Goal: Task Accomplishment & Management: Manage account settings

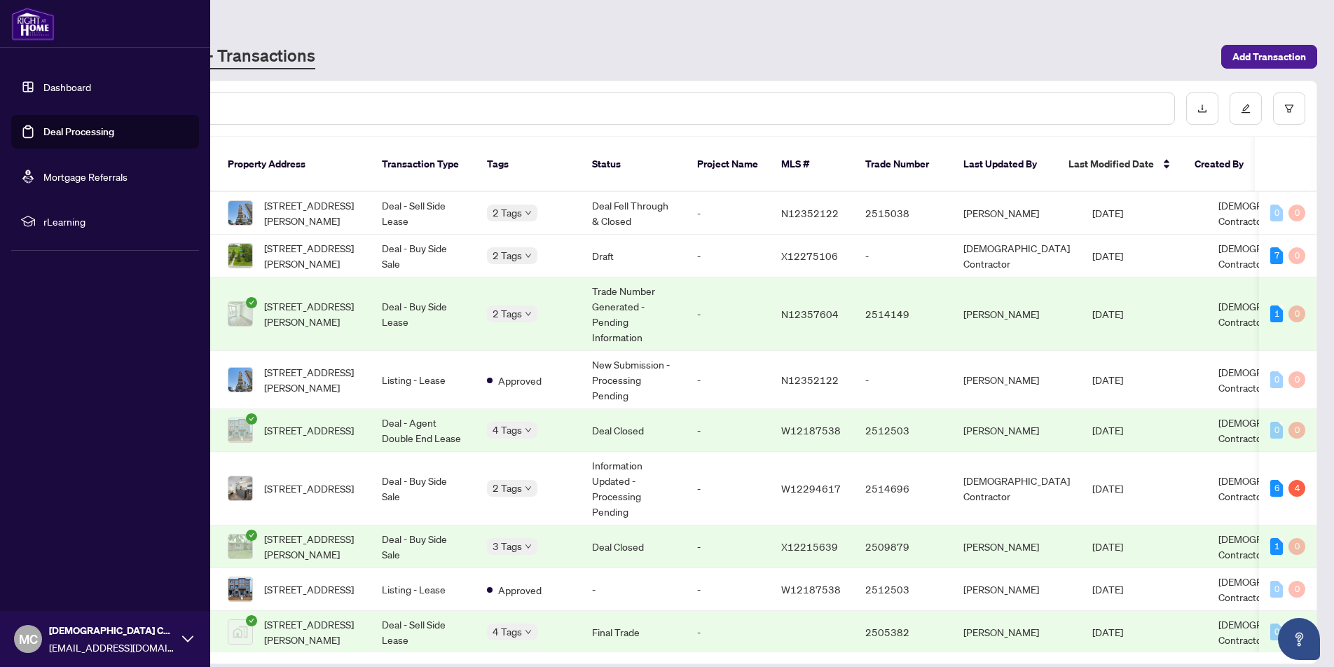
click at [71, 84] on link "Dashboard" at bounding box center [67, 87] width 48 height 13
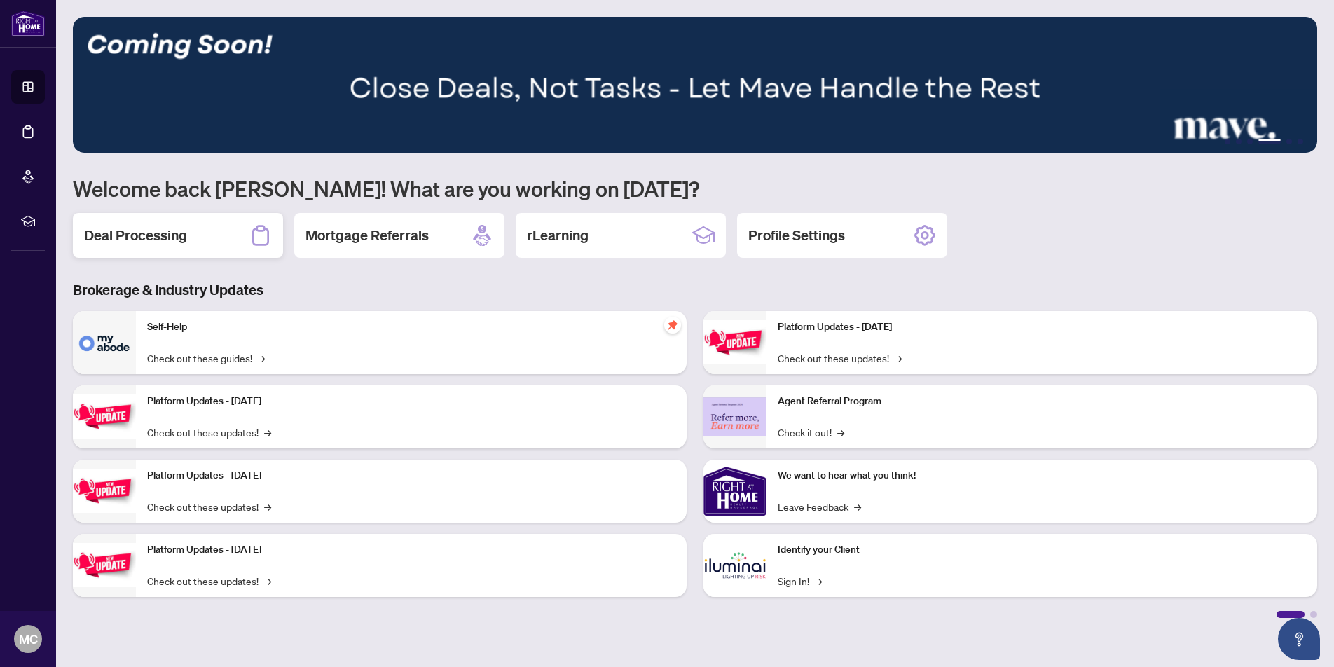
click at [130, 240] on h2 "Deal Processing" at bounding box center [135, 236] width 103 height 20
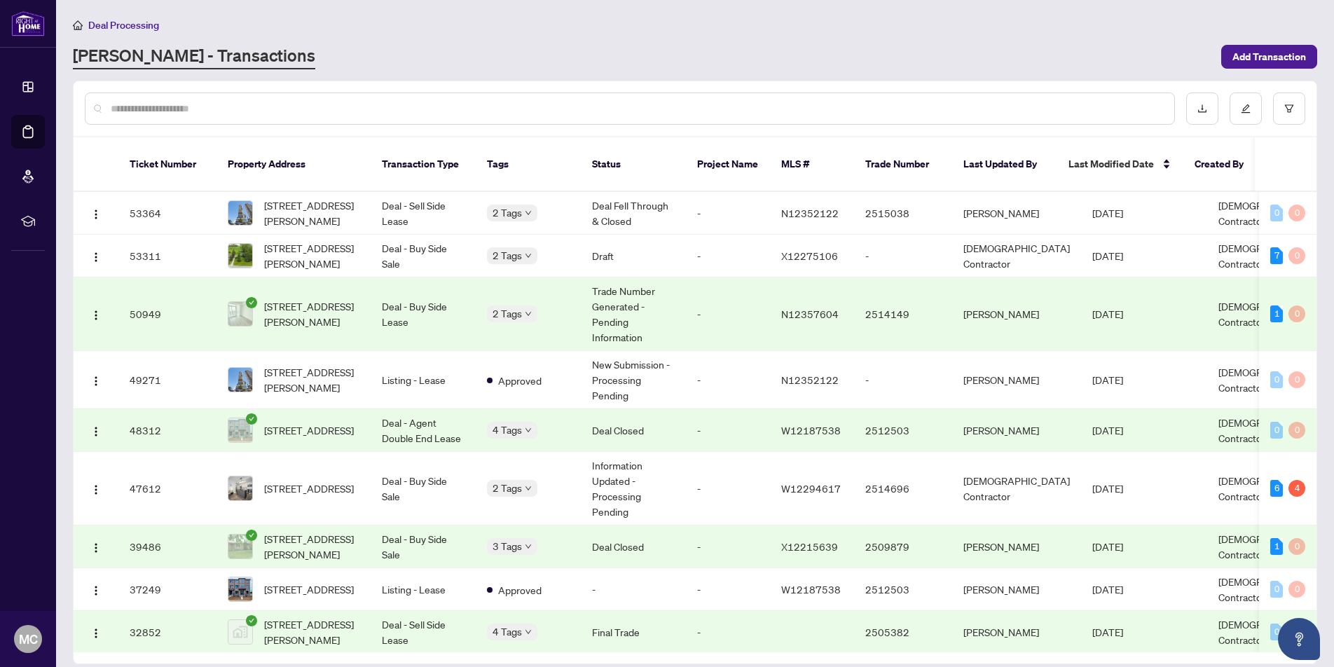
click at [582, 103] on input "text" at bounding box center [637, 108] width 1052 height 15
click at [557, 250] on td "2 Tags" at bounding box center [528, 256] width 105 height 43
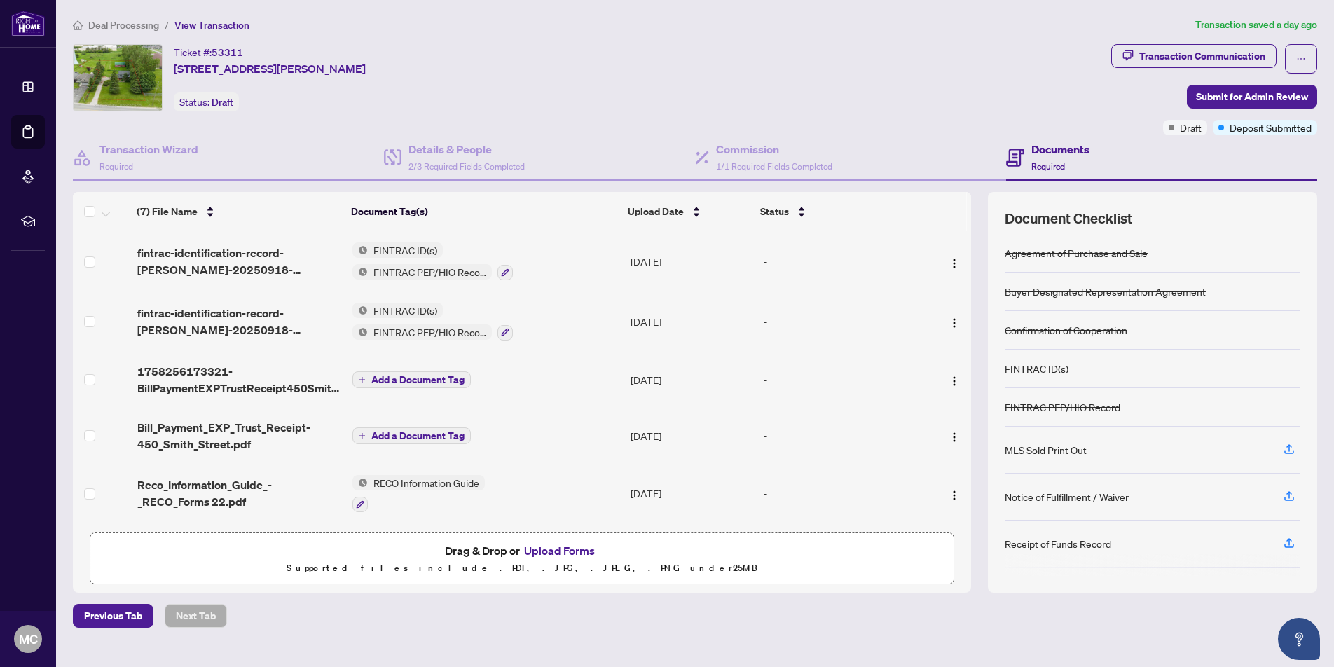
click at [542, 547] on button "Upload Forms" at bounding box center [559, 551] width 79 height 18
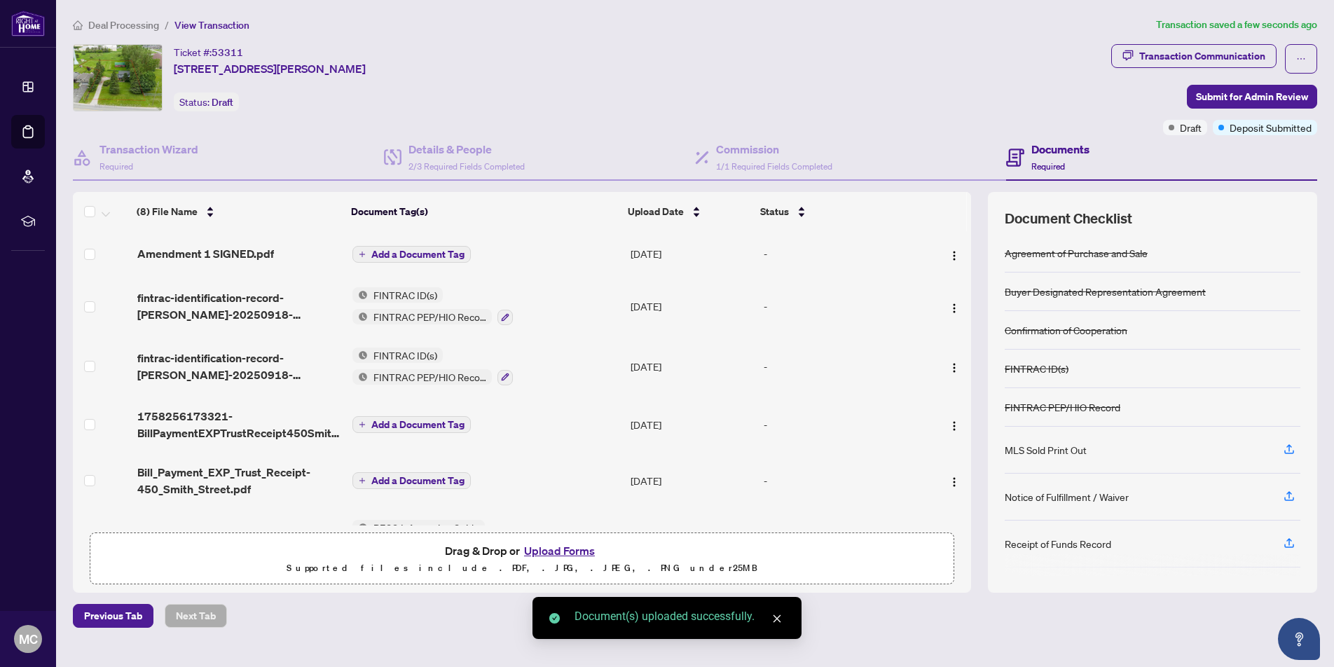
click at [559, 553] on button "Upload Forms" at bounding box center [559, 551] width 79 height 18
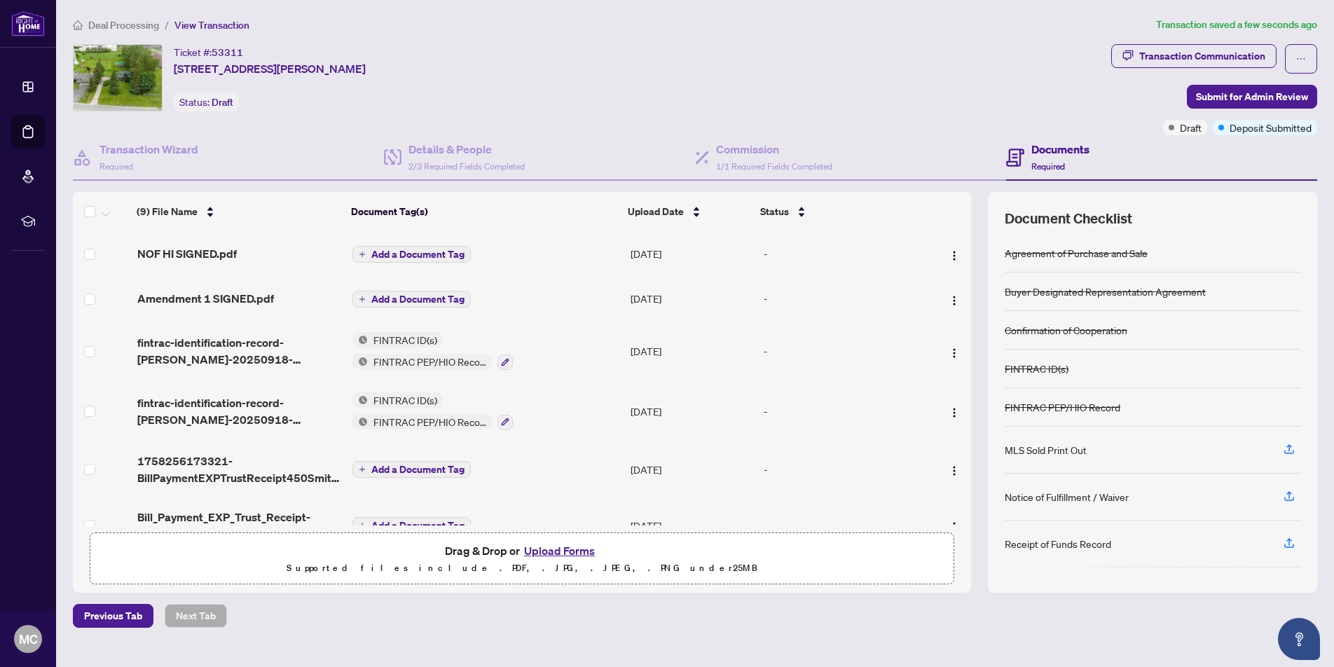
click at [414, 294] on span "Add a Document Tag" at bounding box center [417, 299] width 93 height 10
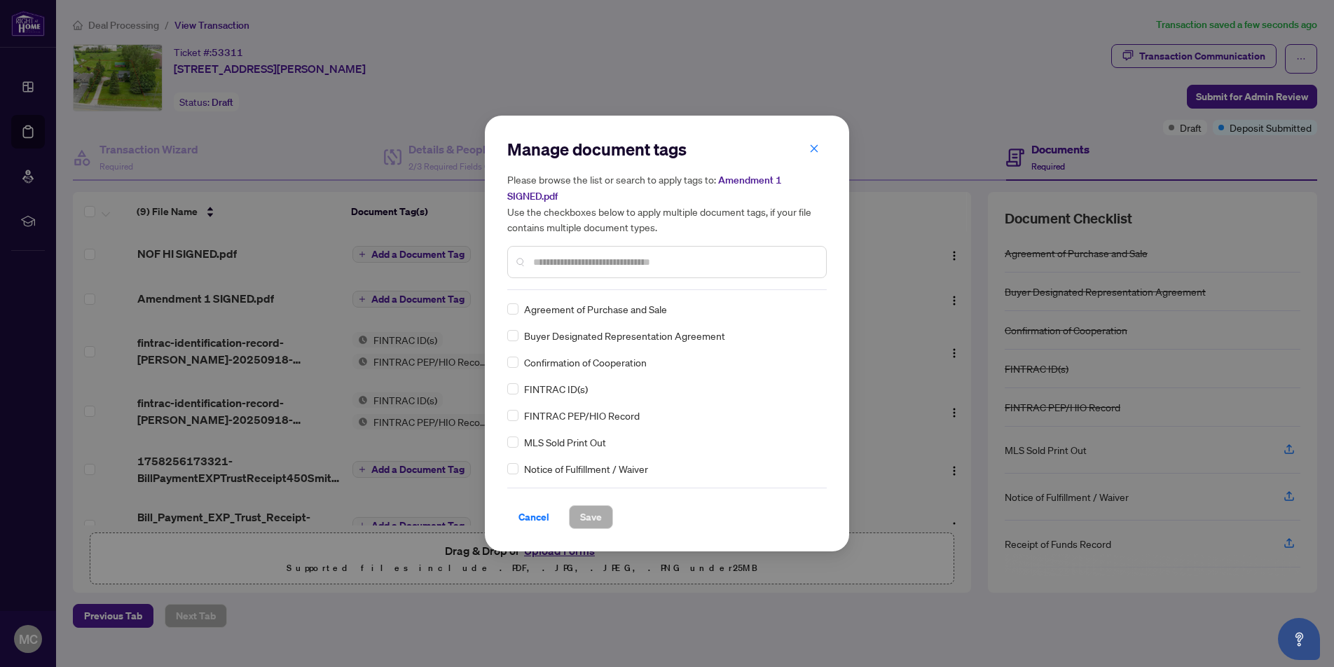
click at [604, 268] on input "text" at bounding box center [674, 261] width 282 height 15
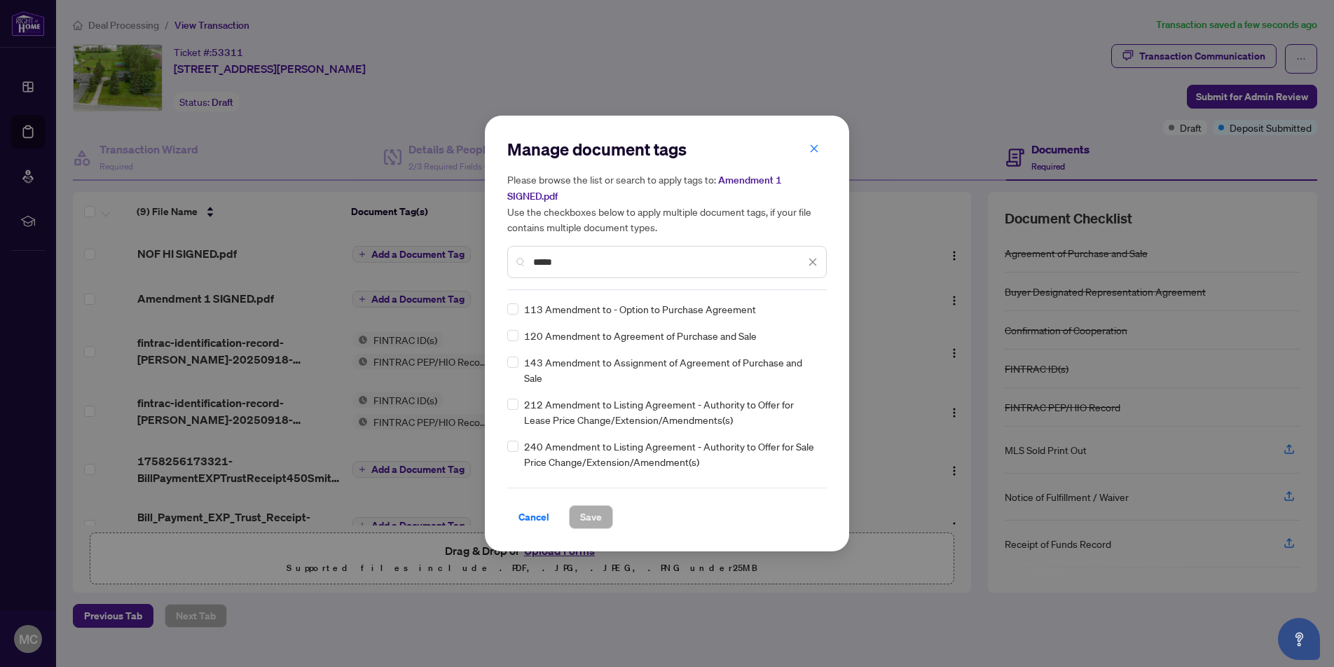
type input "*****"
click at [593, 521] on span "Save" at bounding box center [591, 517] width 22 height 22
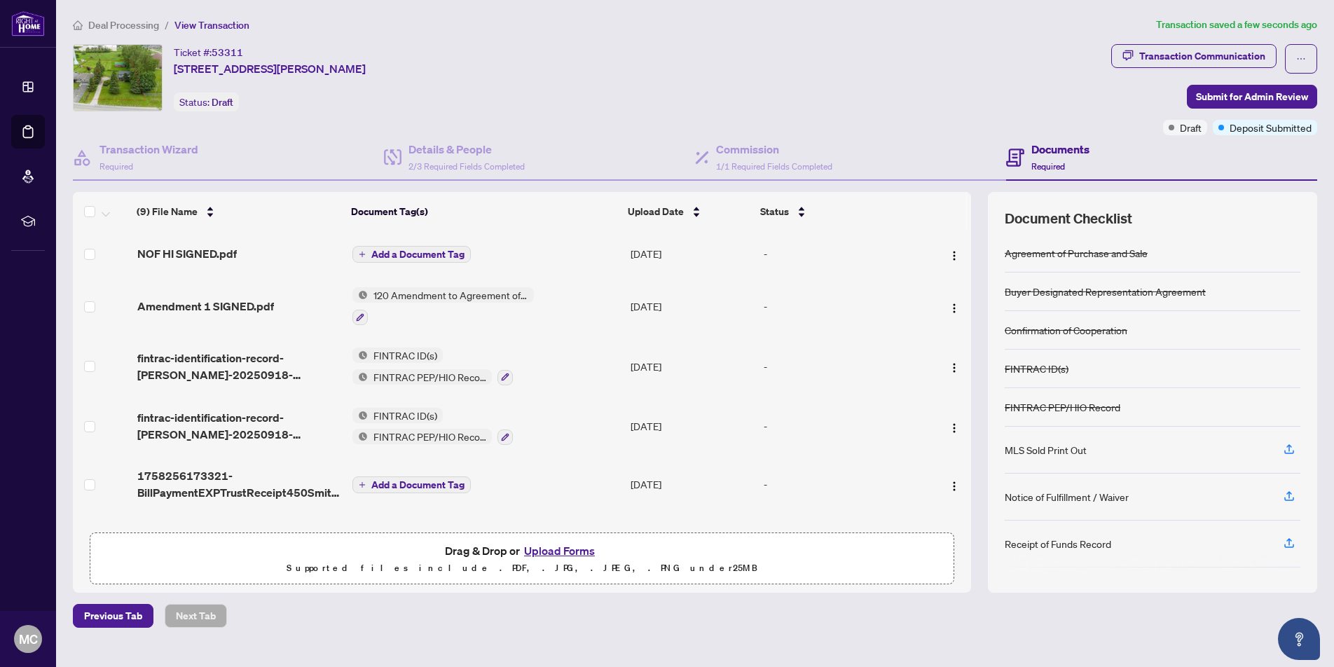
click at [436, 254] on span "Add a Document Tag" at bounding box center [417, 254] width 93 height 10
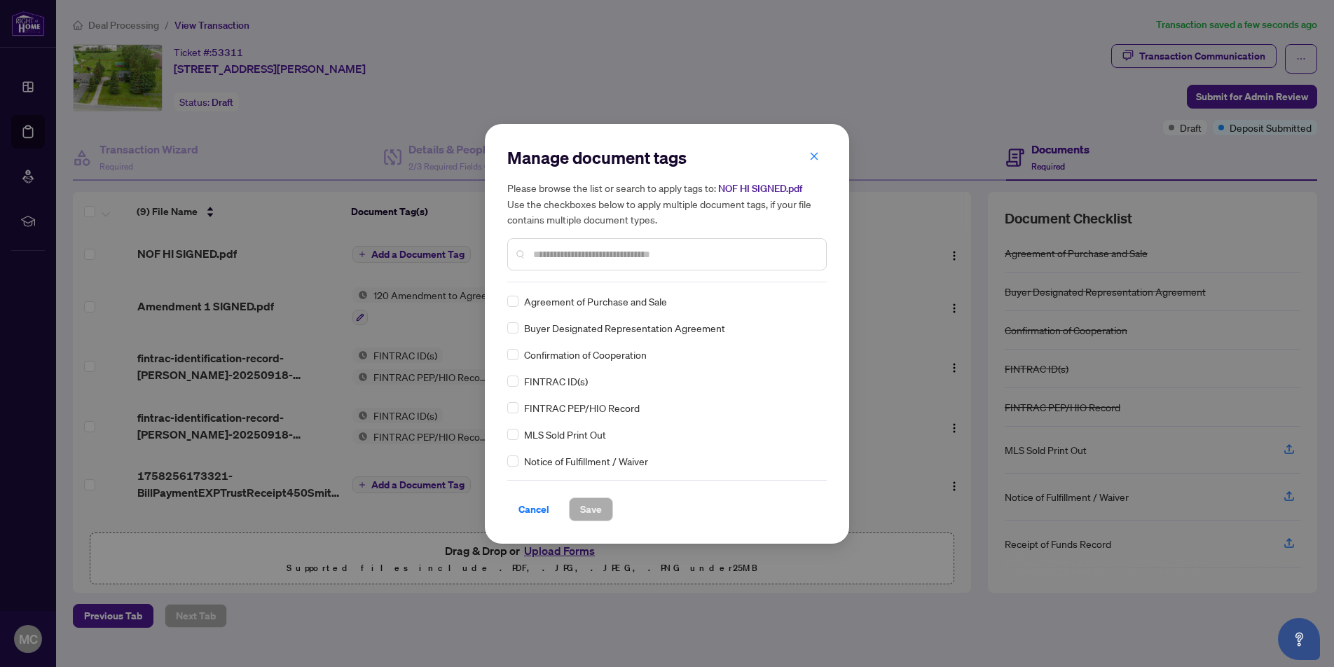
click at [557, 273] on div "Manage document tags Please browse the list or search to apply tags to: NOF HI …" at bounding box center [666, 214] width 319 height 136
click at [587, 250] on input "text" at bounding box center [674, 254] width 282 height 15
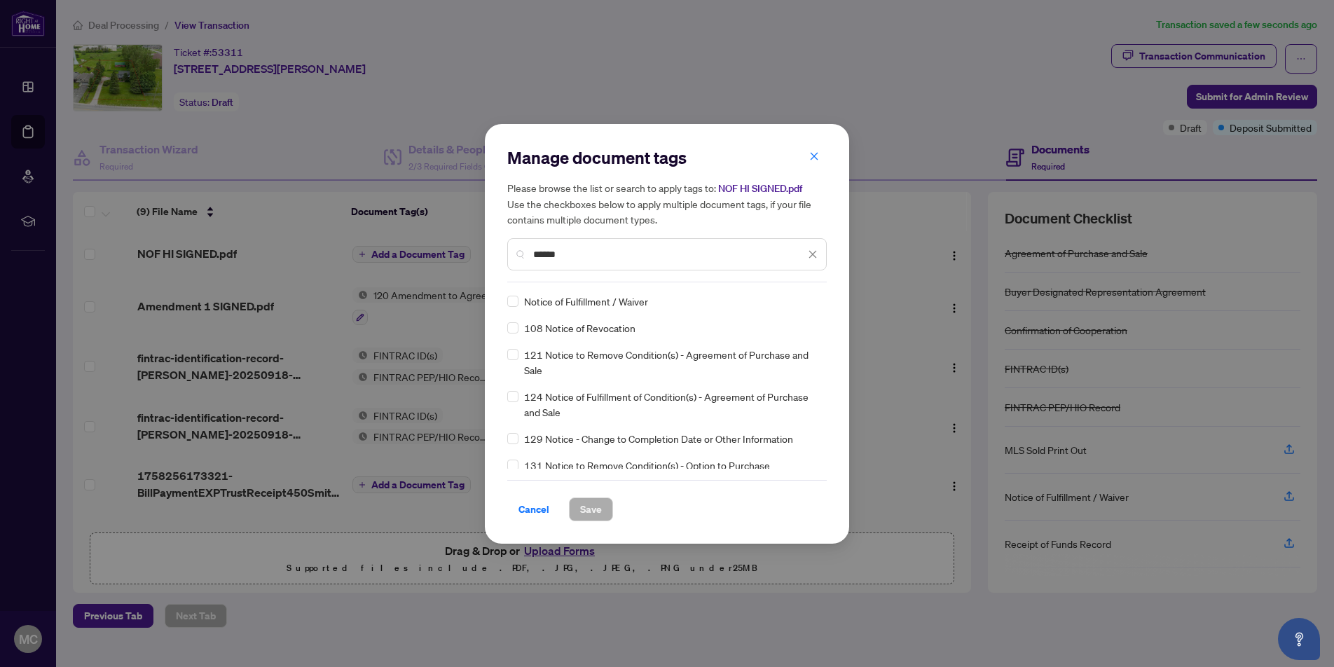
type input "******"
click at [582, 507] on span "Save" at bounding box center [591, 509] width 22 height 22
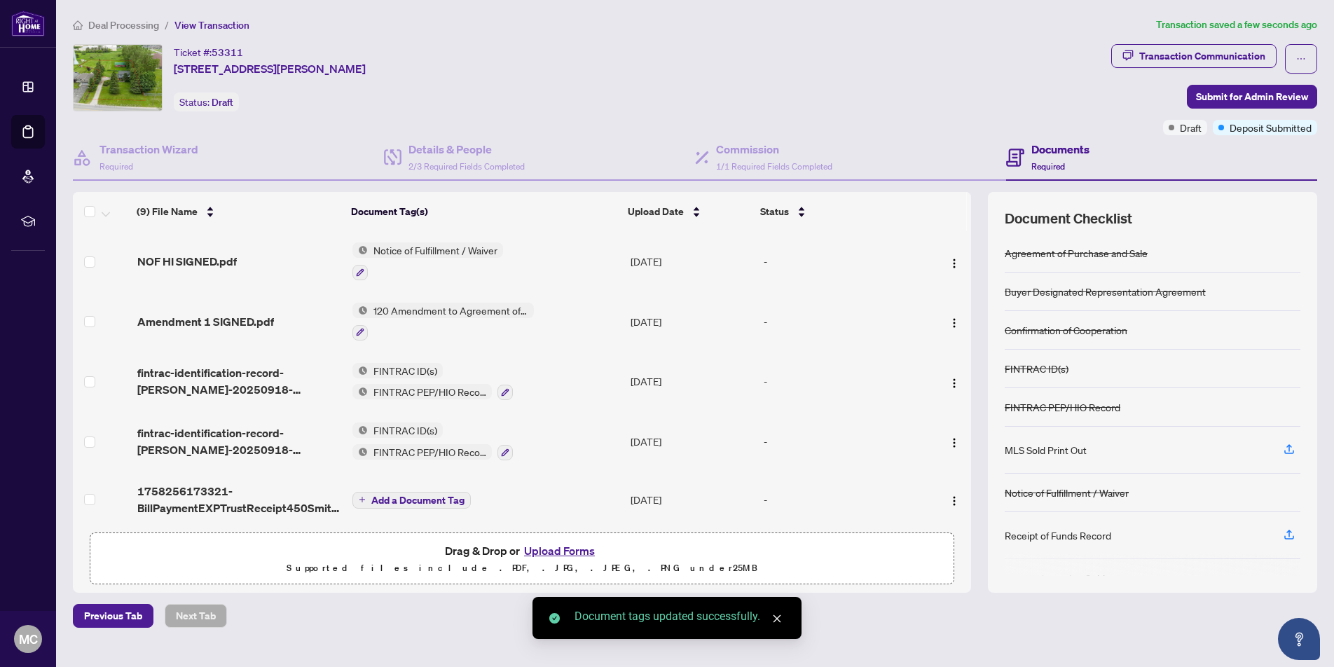
scroll to position [27, 0]
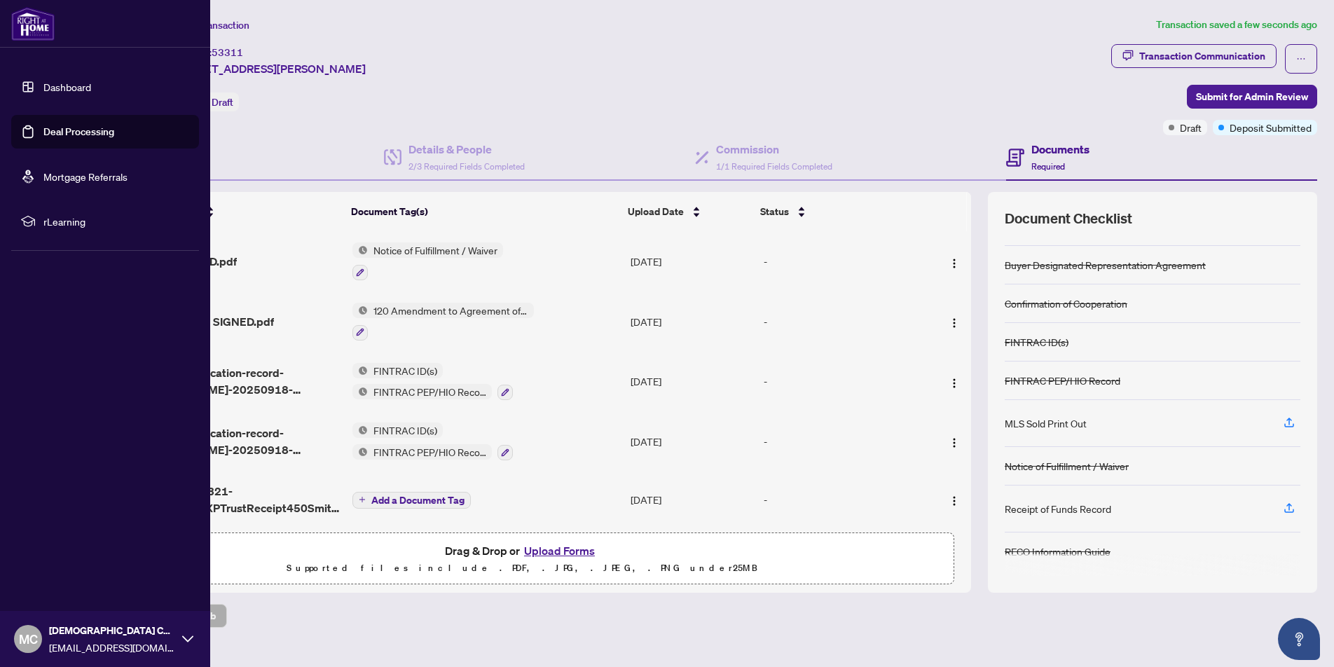
click at [61, 85] on link "Dashboard" at bounding box center [67, 87] width 48 height 13
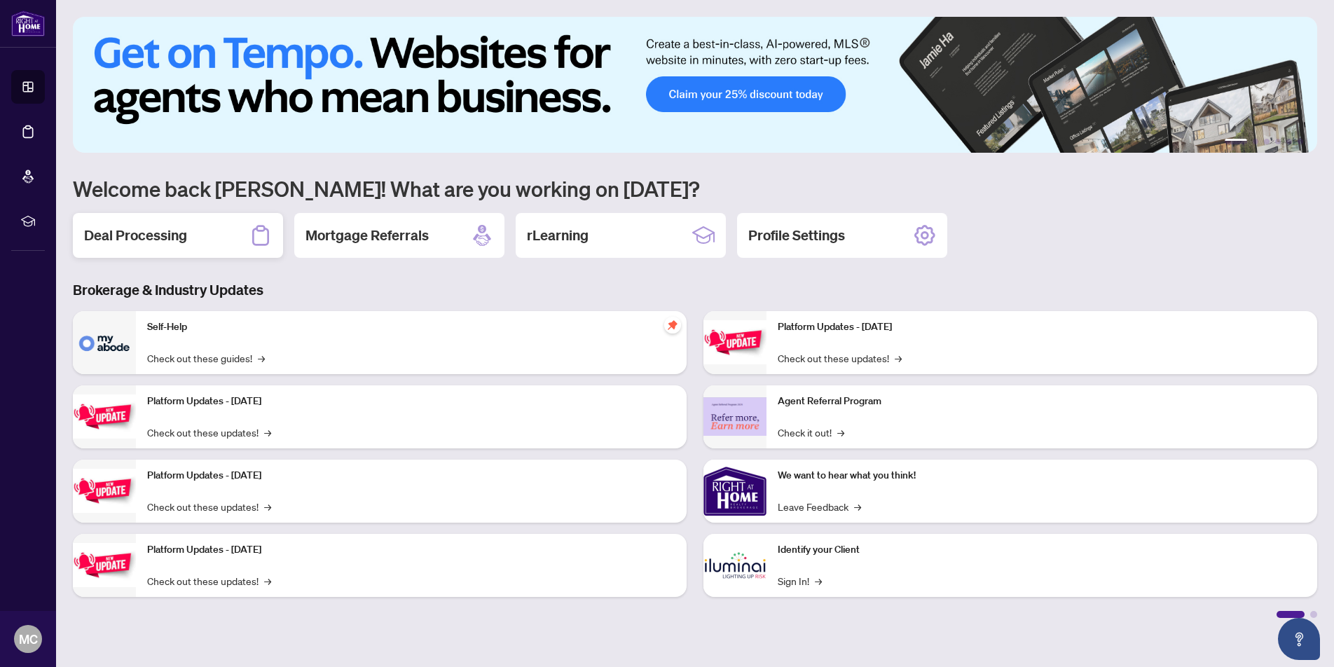
click at [202, 230] on div "Deal Processing" at bounding box center [178, 235] width 210 height 45
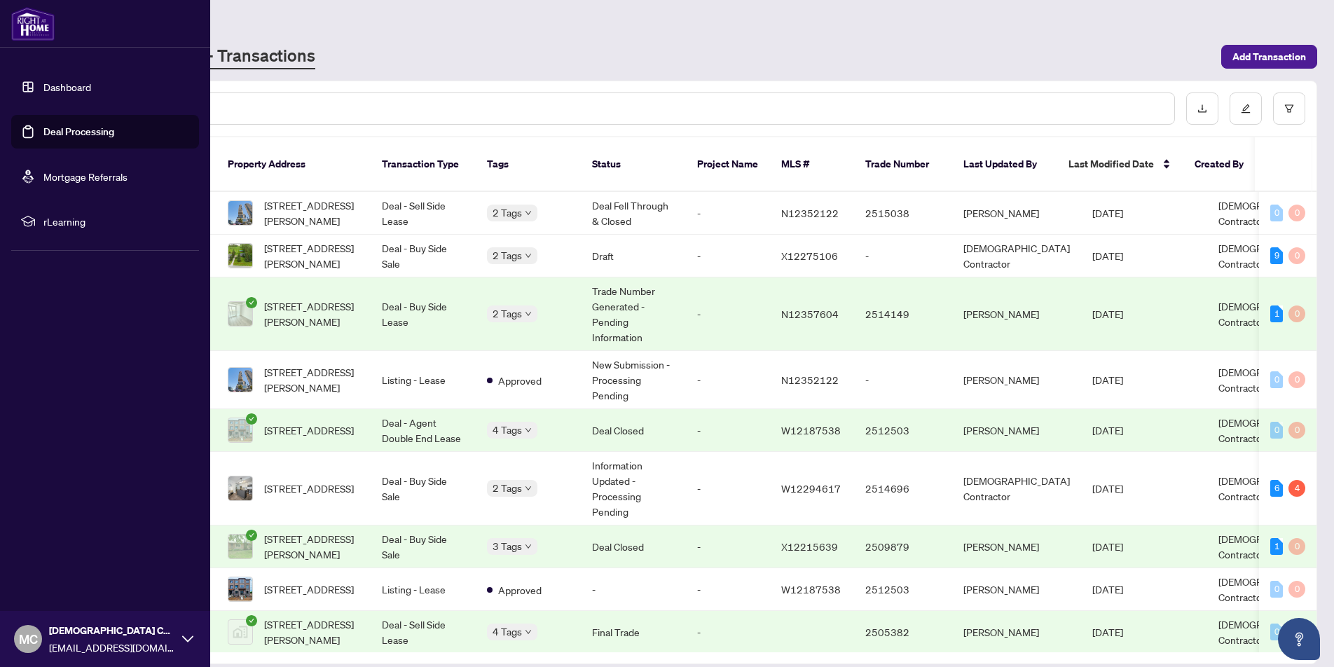
click at [71, 86] on link "Dashboard" at bounding box center [67, 87] width 48 height 13
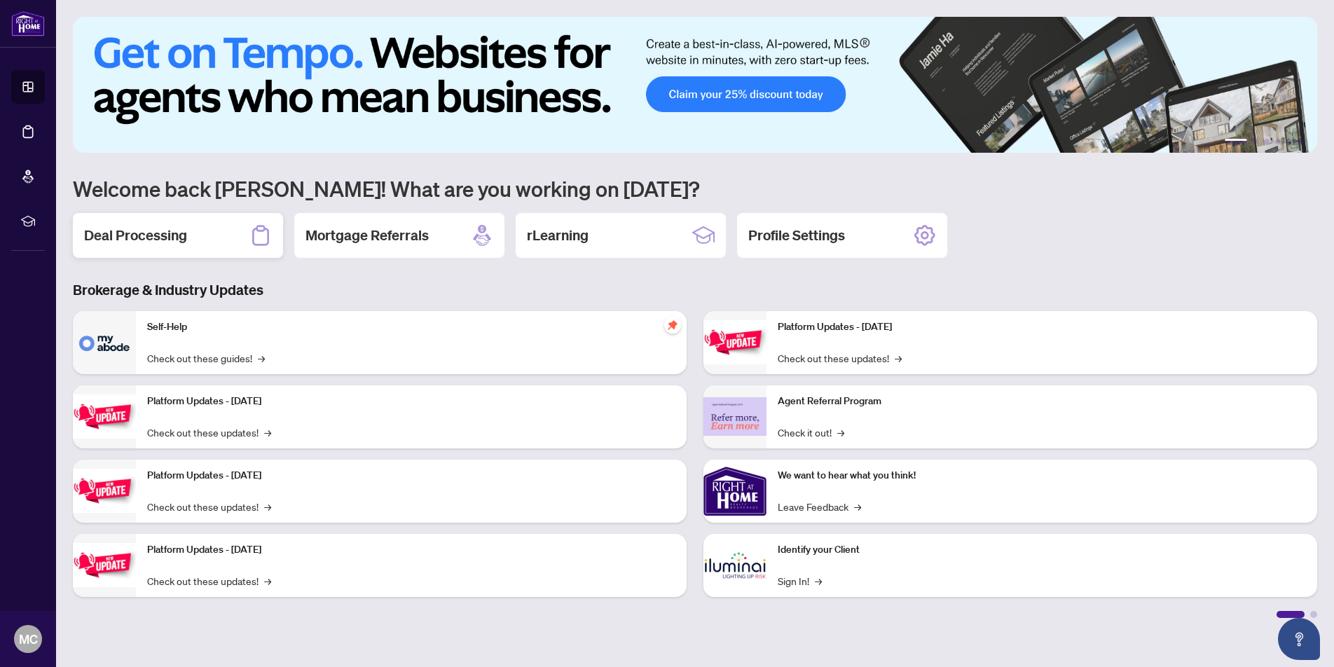
click at [194, 217] on div "Deal Processing" at bounding box center [178, 235] width 210 height 45
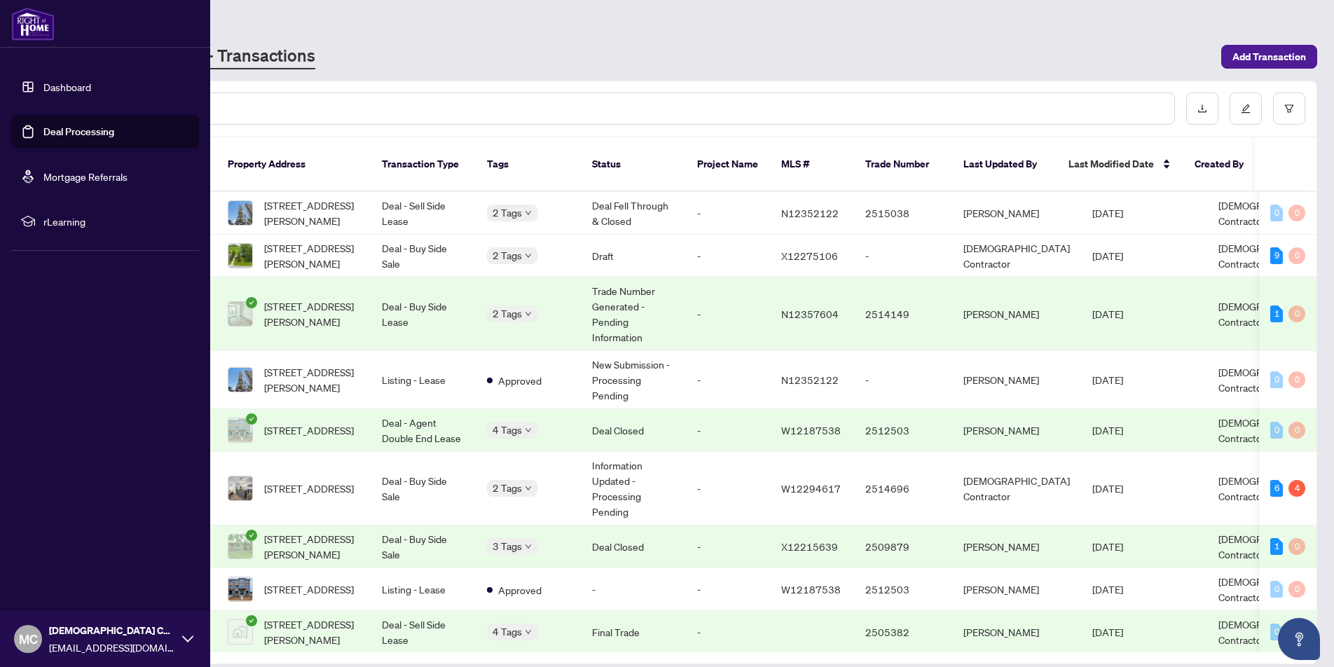
click at [55, 87] on link "Dashboard" at bounding box center [67, 87] width 48 height 13
